Goal: Task Accomplishment & Management: Use online tool/utility

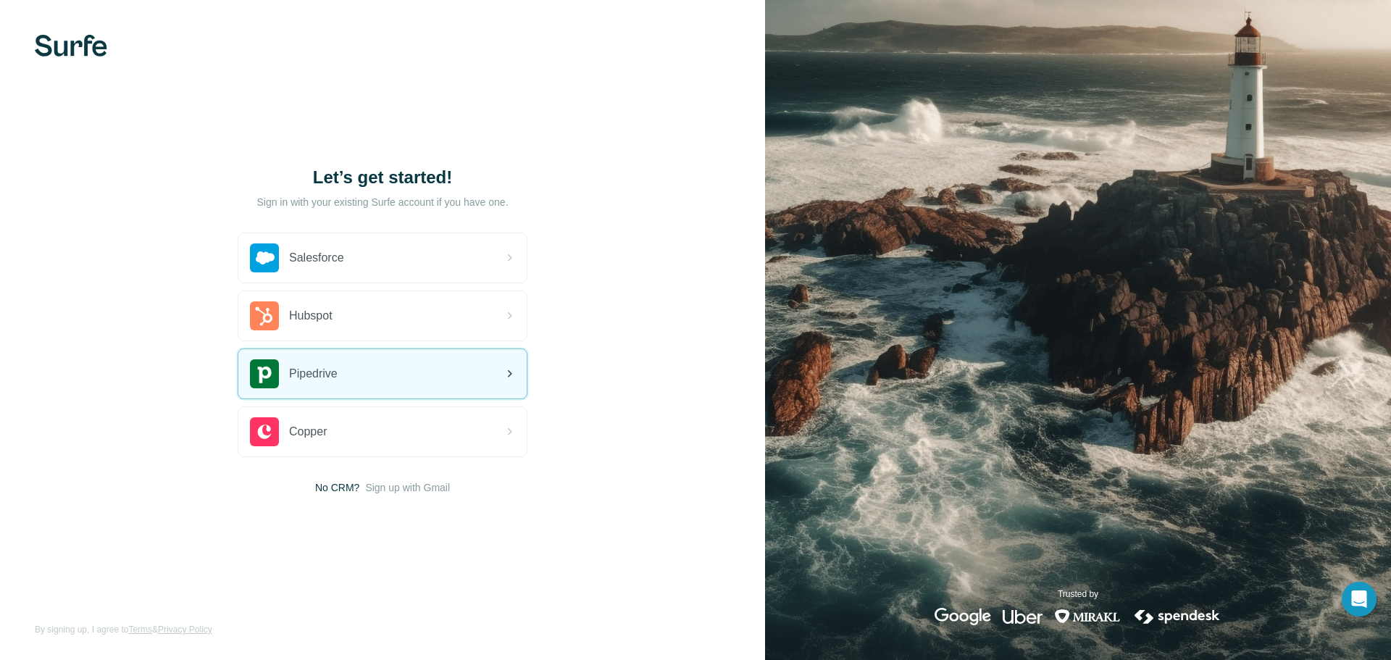
click at [457, 367] on div "Pipedrive" at bounding box center [382, 373] width 288 height 49
